Goal: Task Accomplishment & Management: Use online tool/utility

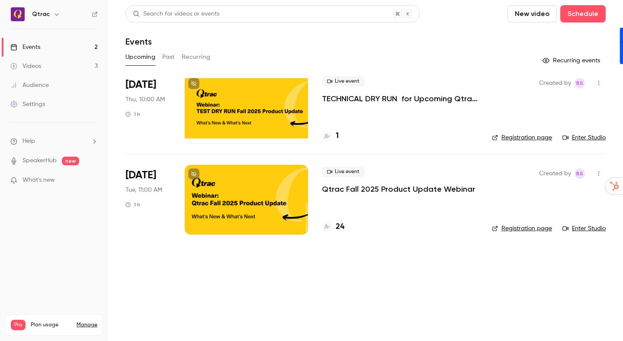
click at [379, 33] on header "Search for videos or events New video Schedule Events" at bounding box center [366, 26] width 481 height 42
click at [271, 103] on div at bounding box center [246, 108] width 123 height 69
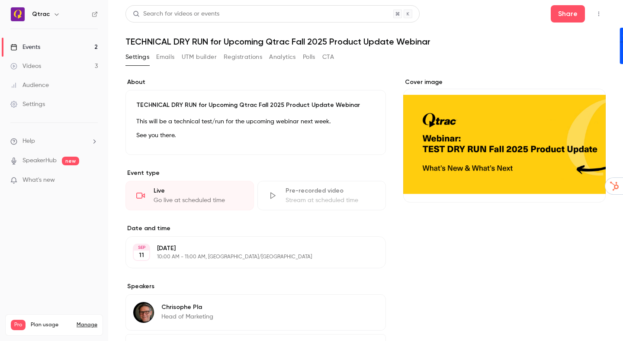
click at [442, 284] on div "Cover image" at bounding box center [504, 237] width 203 height 319
click at [566, 16] on button "Share" at bounding box center [568, 13] width 34 height 17
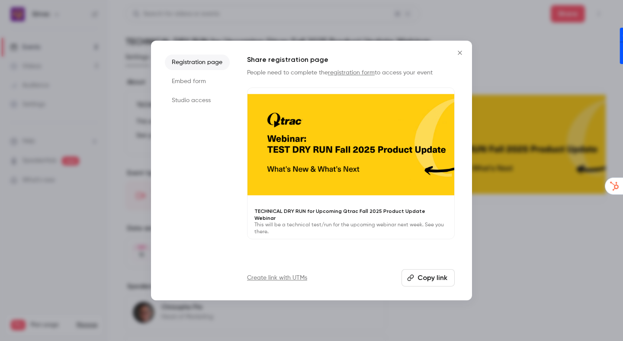
click at [196, 99] on li "Studio access" at bounding box center [197, 101] width 65 height 16
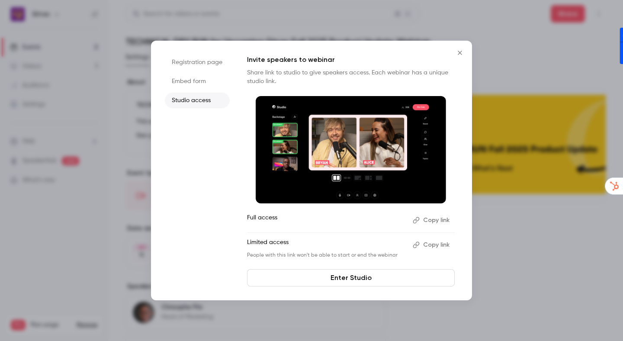
drag, startPoint x: 267, startPoint y: 217, endPoint x: 297, endPoint y: 260, distance: 52.2
click at [267, 217] on p "Full access" at bounding box center [326, 220] width 159 height 14
click at [341, 280] on link "Enter Studio" at bounding box center [351, 277] width 208 height 17
drag, startPoint x: 460, startPoint y: 52, endPoint x: 530, endPoint y: 5, distance: 84.6
click at [460, 52] on icon "Close" at bounding box center [460, 52] width 10 height 7
